Goal: Transaction & Acquisition: Purchase product/service

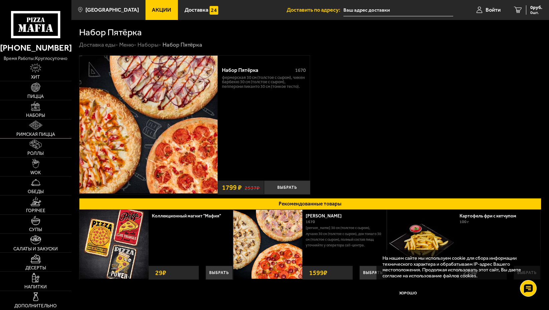
click at [43, 130] on link "Римская пицца" at bounding box center [35, 129] width 71 height 19
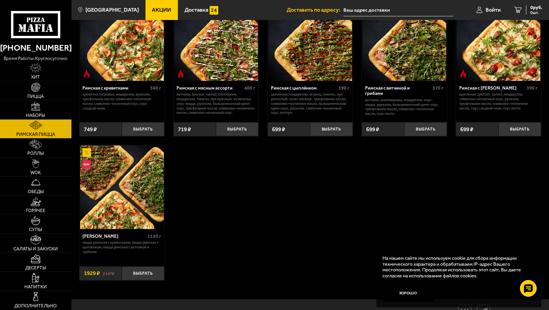
scroll to position [60, 0]
click at [146, 274] on button "Выбрать" at bounding box center [143, 274] width 42 height 14
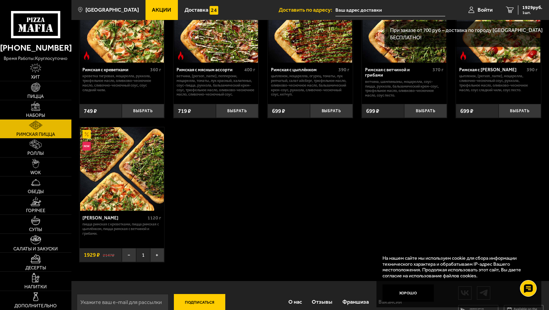
scroll to position [93, 0]
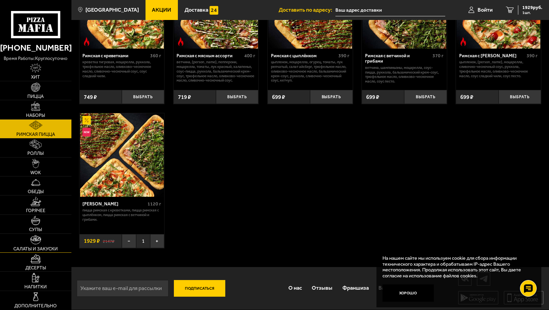
click at [41, 244] on link "Салаты и закуски" at bounding box center [35, 243] width 71 height 19
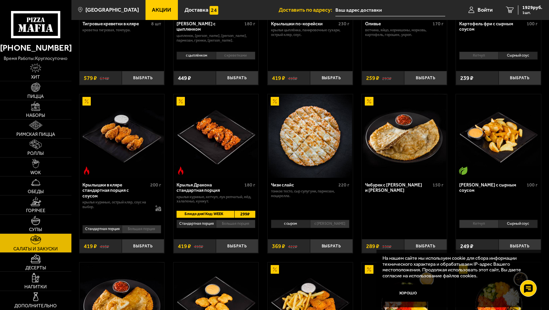
scroll to position [133, 0]
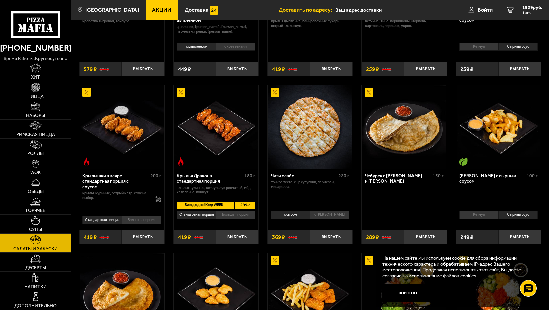
click at [227, 214] on li "Большая порция" at bounding box center [235, 215] width 39 height 8
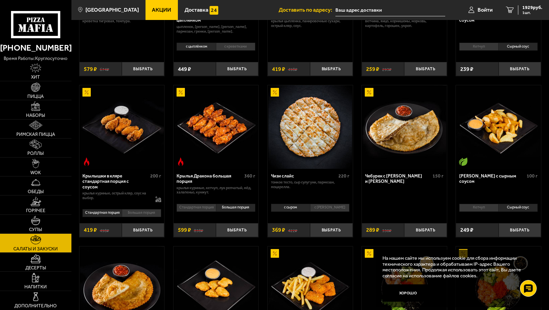
click at [209, 208] on li "Стандартная порция" at bounding box center [195, 208] width 39 height 8
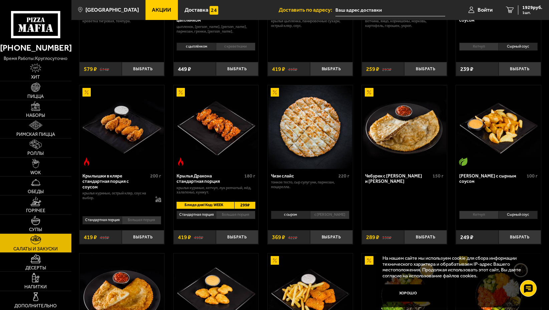
click at [244, 215] on li "Большая порция" at bounding box center [235, 215] width 39 height 8
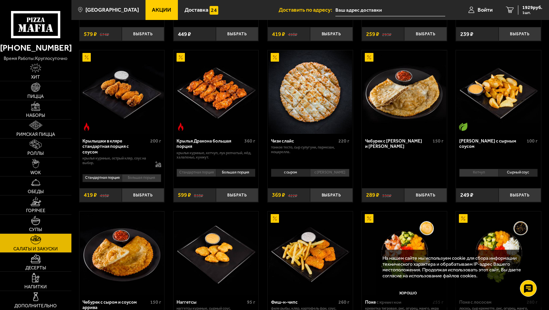
scroll to position [267, 0]
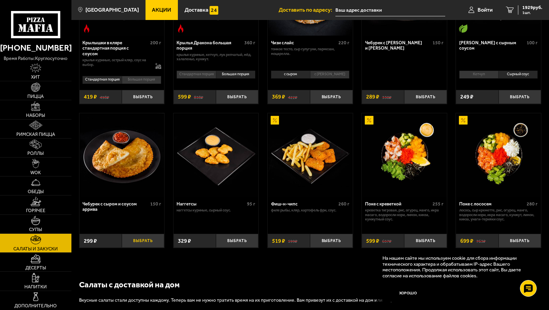
click at [147, 241] on button "Выбрать" at bounding box center [143, 241] width 42 height 14
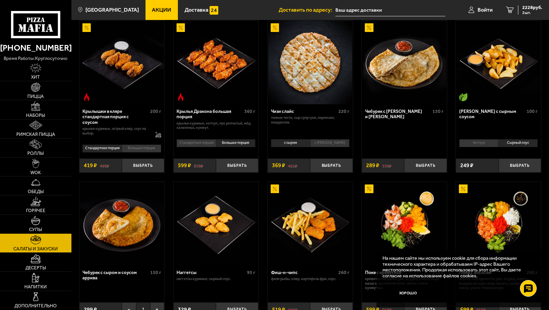
scroll to position [233, 0]
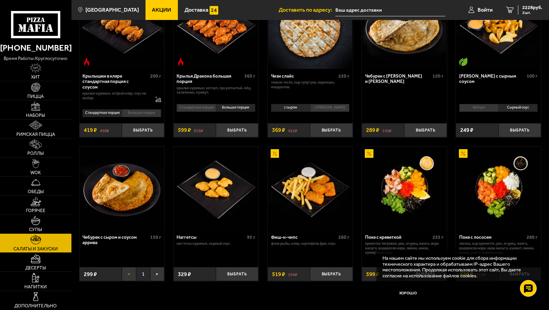
click at [127, 275] on button "−" at bounding box center [129, 274] width 14 height 14
click at [424, 129] on button "Выбрать" at bounding box center [425, 130] width 42 height 14
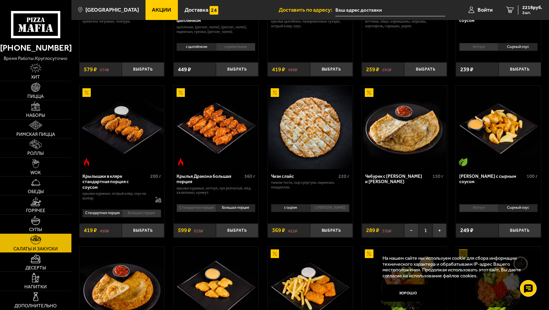
scroll to position [133, 0]
click at [138, 212] on li "Большая порция" at bounding box center [141, 213] width 39 height 8
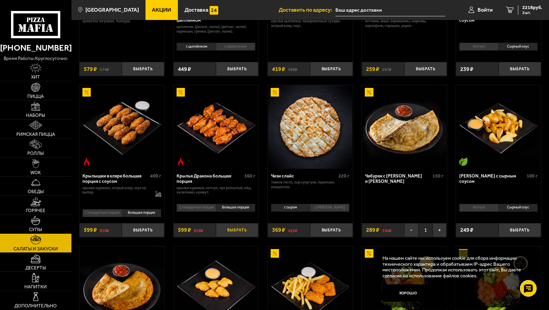
click at [245, 229] on button "Выбрать" at bounding box center [237, 230] width 42 height 14
click at [143, 228] on button "Выбрать" at bounding box center [143, 230] width 42 height 14
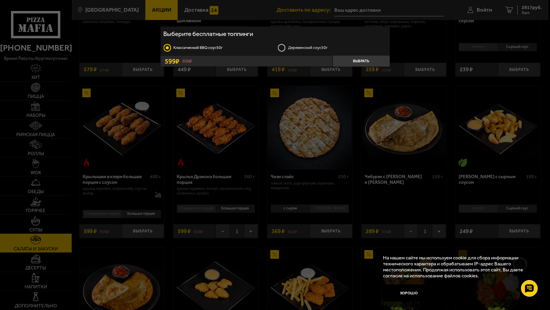
click at [282, 48] on label "Деревенский соус 50г" at bounding box center [332, 48] width 109 height 9
click at [0, 0] on input "Деревенский соус 50г" at bounding box center [0, 0] width 0 height 0
click at [358, 59] on button "Выбрать" at bounding box center [360, 61] width 57 height 11
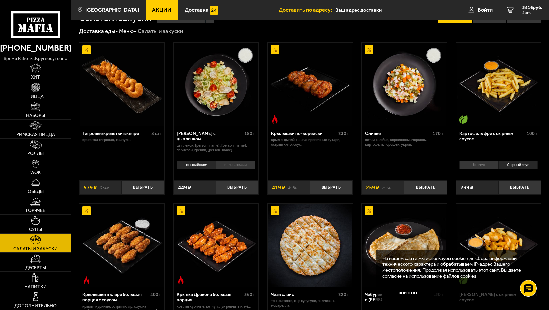
scroll to position [0, 0]
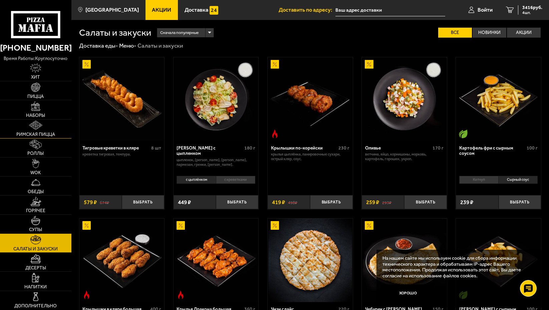
click at [41, 129] on img at bounding box center [35, 125] width 13 height 9
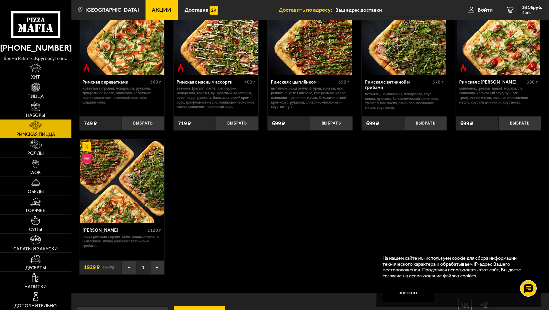
scroll to position [67, 0]
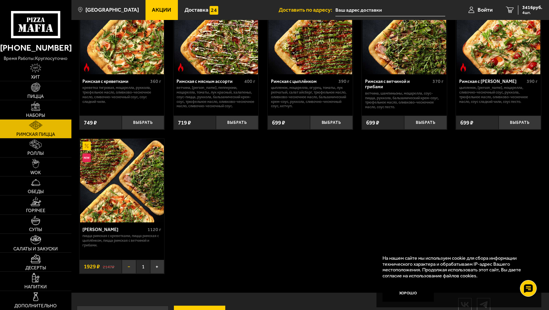
click at [129, 268] on button "−" at bounding box center [129, 267] width 14 height 14
click at [148, 265] on button "Выбрать" at bounding box center [143, 267] width 42 height 14
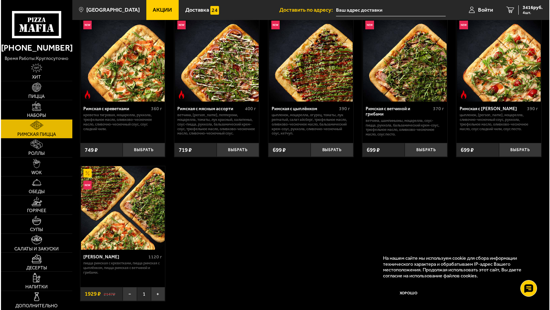
scroll to position [0, 0]
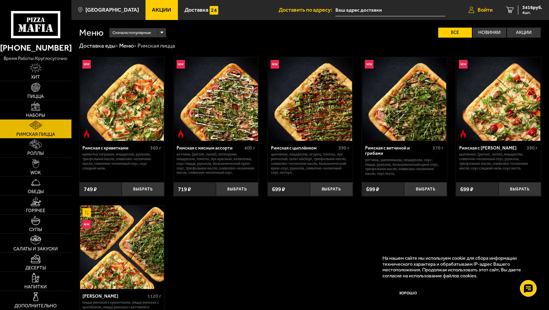
click at [484, 9] on span "Войти" at bounding box center [484, 9] width 15 height 5
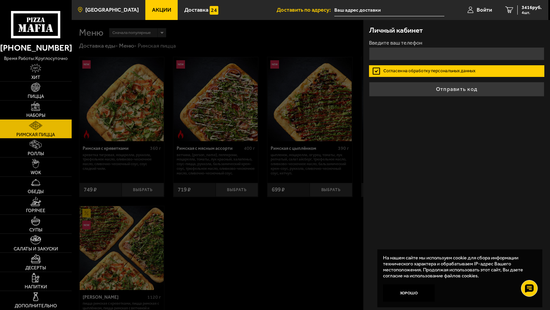
click at [103, 8] on span "[GEOGRAPHIC_DATA]" at bounding box center [111, 10] width 53 height 6
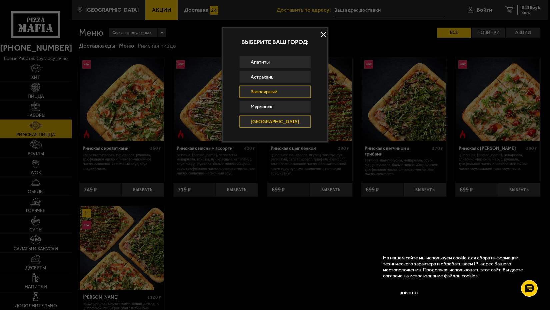
click at [280, 88] on link "Заполярный" at bounding box center [274, 92] width 71 height 12
